Goal: Information Seeking & Learning: Learn about a topic

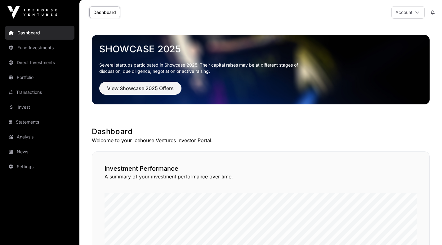
click at [22, 78] on link "Portfolio" at bounding box center [39, 78] width 69 height 14
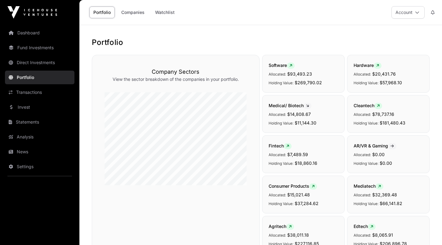
click at [134, 11] on link "Companies" at bounding box center [132, 13] width 31 height 12
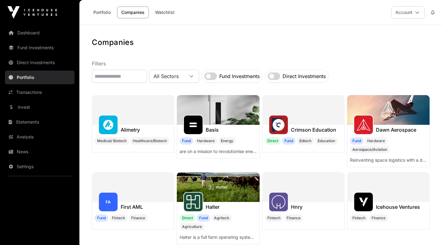
click at [134, 11] on link "Companies" at bounding box center [132, 13] width 31 height 12
click at [111, 73] on input "text" at bounding box center [119, 76] width 55 height 13
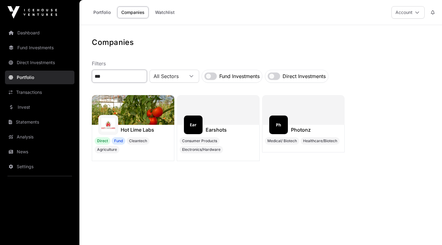
type input "***"
click at [131, 117] on img at bounding box center [133, 110] width 82 height 30
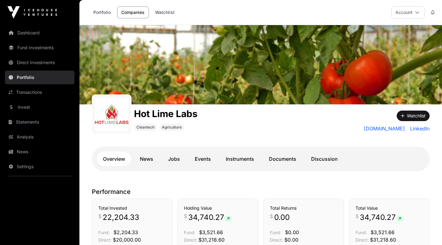
click at [101, 11] on link "Portfolio" at bounding box center [101, 13] width 25 height 12
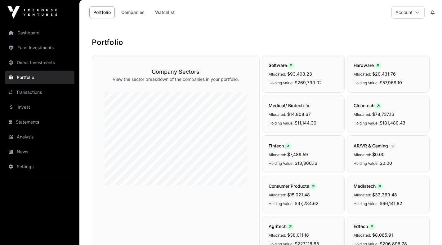
click at [23, 169] on link "Settings" at bounding box center [39, 167] width 69 height 14
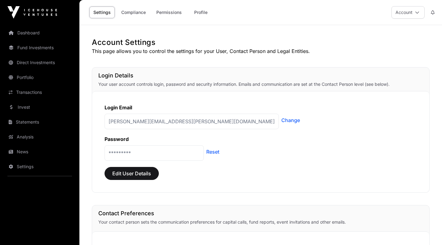
click at [411, 13] on button "Account" at bounding box center [407, 12] width 33 height 12
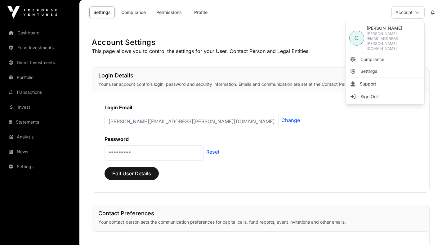
click at [366, 94] on span "Sign Out" at bounding box center [369, 97] width 18 height 6
